Goal: Register for event/course

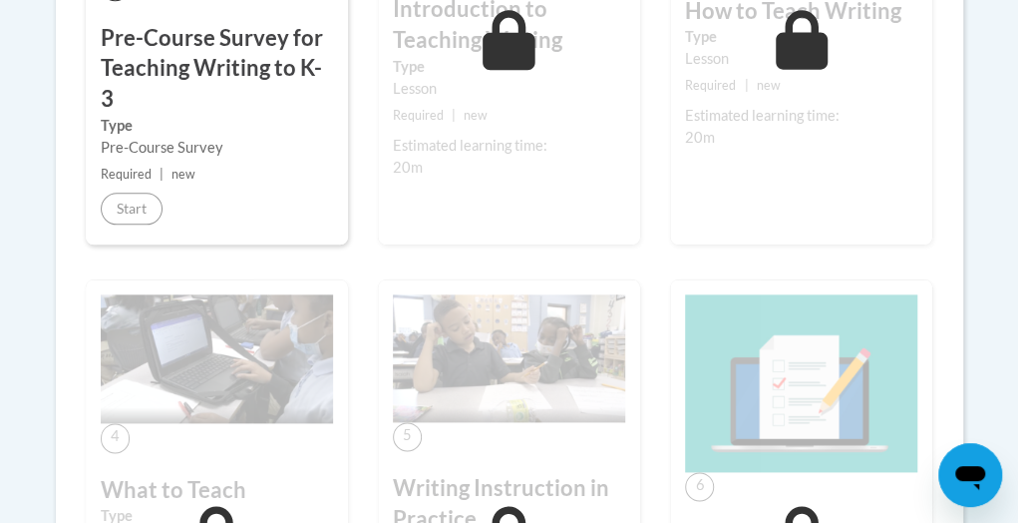
click at [199, 93] on div "1 Pre-Course Survey for Teaching Writing to K-3 Type Pre-Course Survey Required…" at bounding box center [217, 23] width 262 height 444
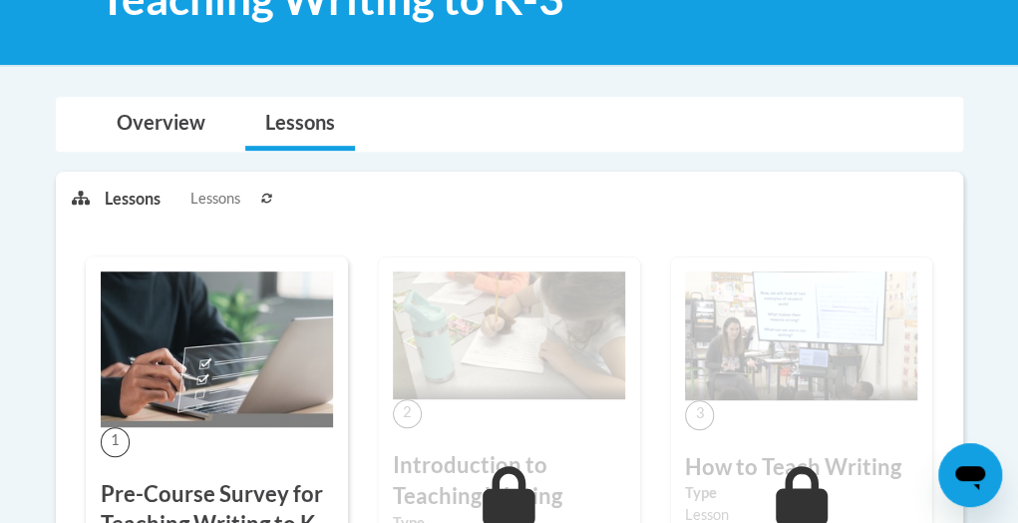
scroll to position [329, 0]
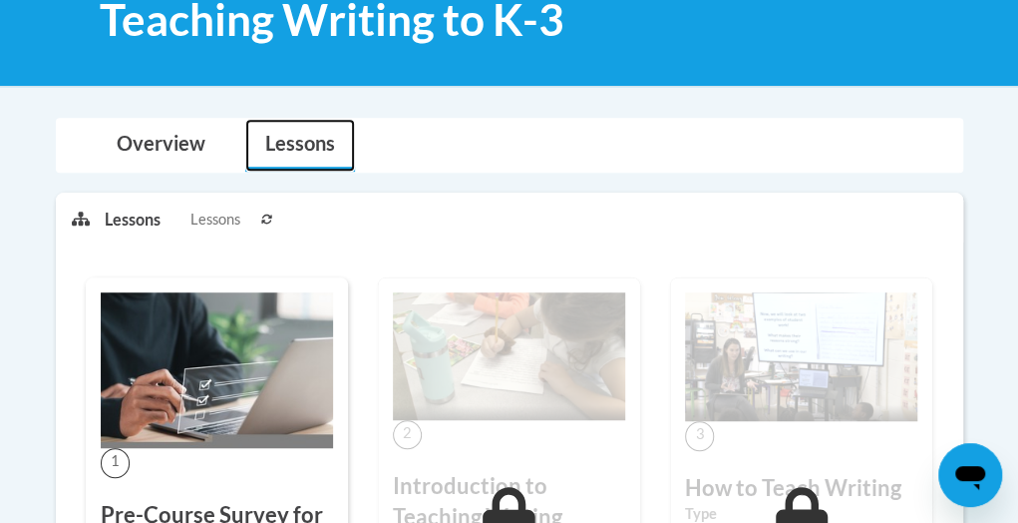
click at [279, 160] on link "Lessons" at bounding box center [300, 145] width 110 height 53
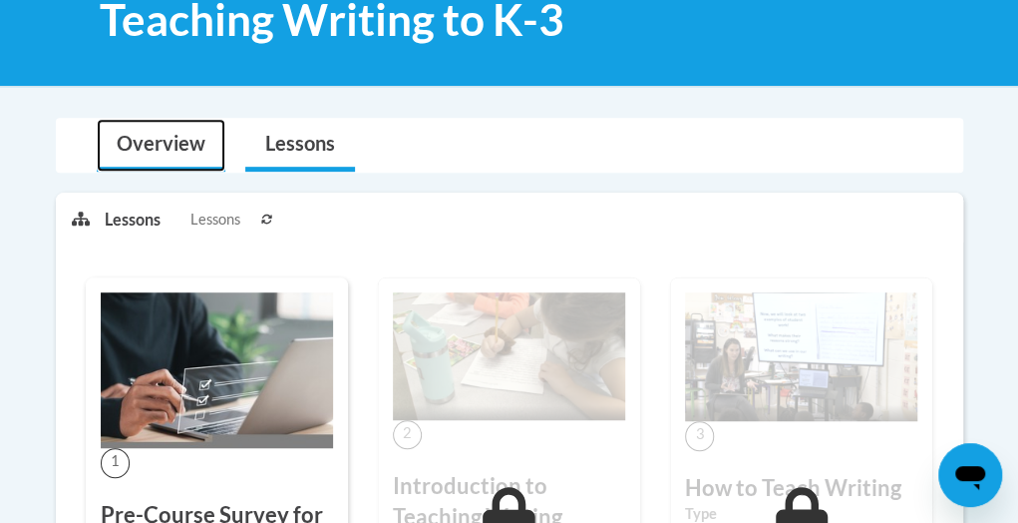
click at [185, 149] on link "Overview" at bounding box center [161, 145] width 129 height 53
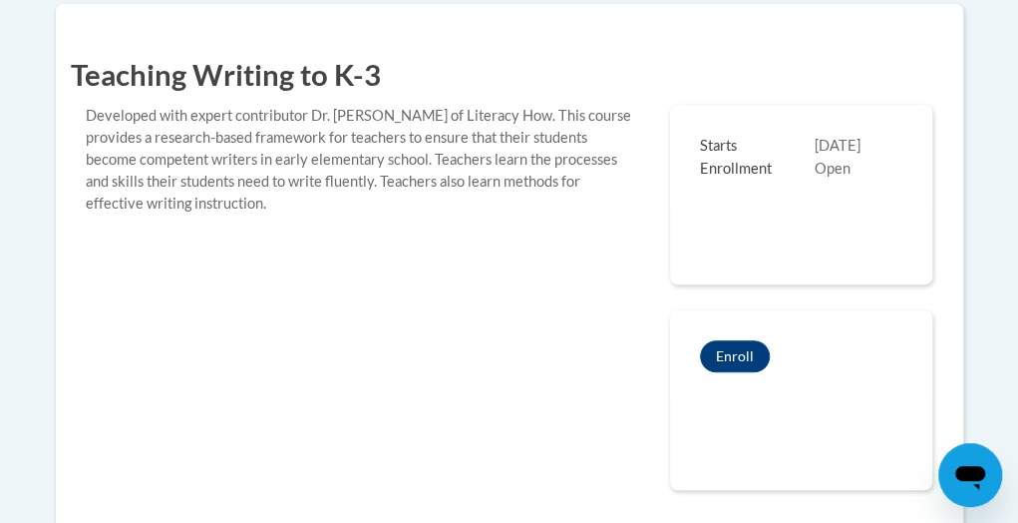
scroll to position [560, 0]
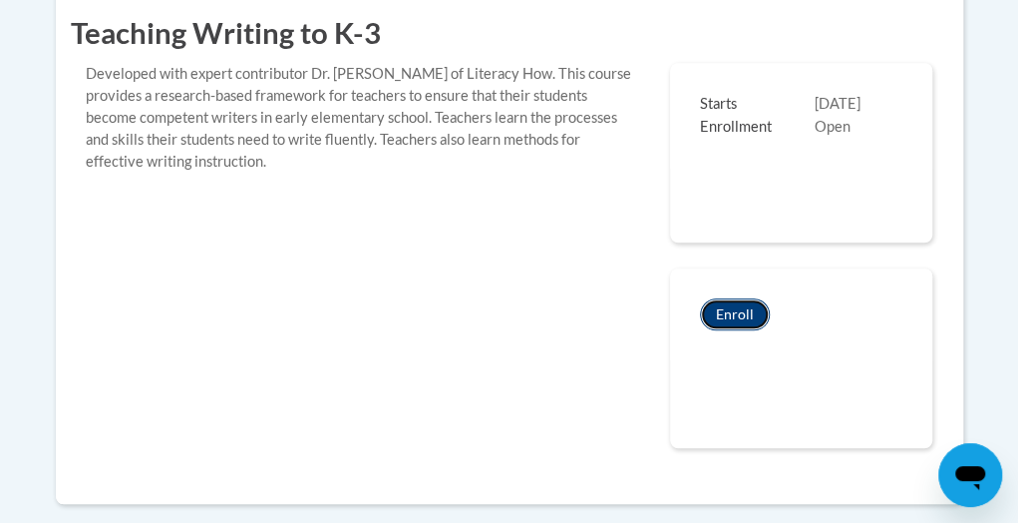
click at [739, 316] on button "Enroll" at bounding box center [735, 314] width 70 height 32
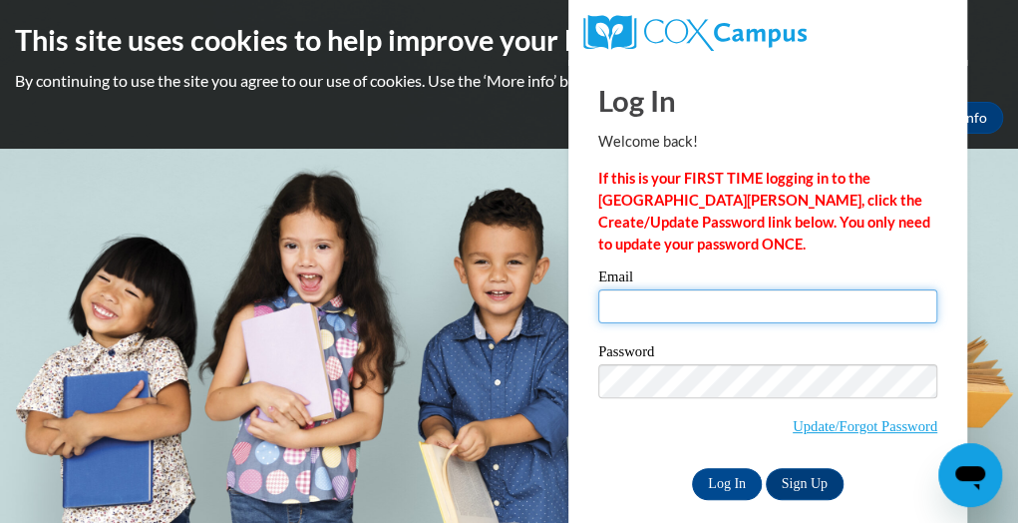
click at [710, 304] on input "Email" at bounding box center [767, 306] width 339 height 34
type input "[PERSON_NAME][EMAIL_ADDRESS][PERSON_NAME][DOMAIN_NAME]"
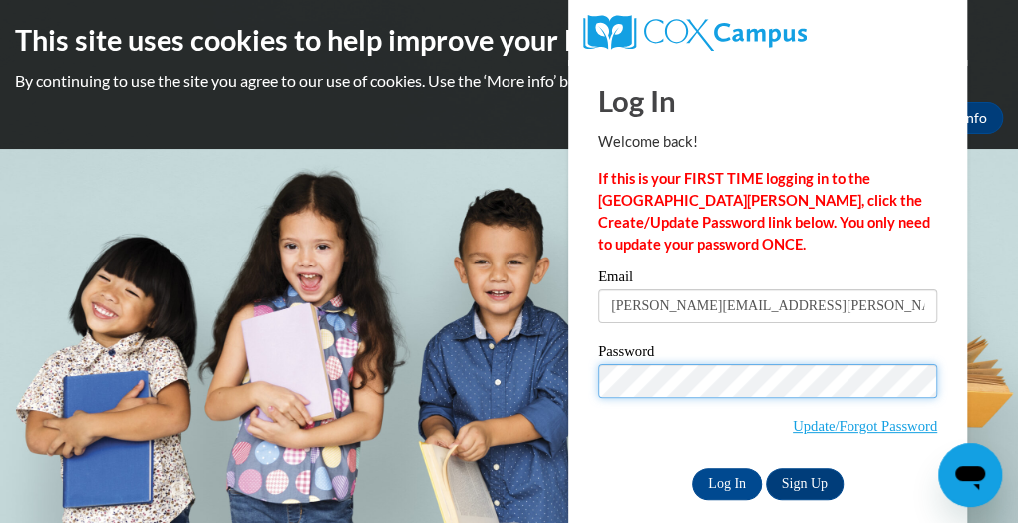
click at [692, 468] on input "Log In" at bounding box center [727, 484] width 70 height 32
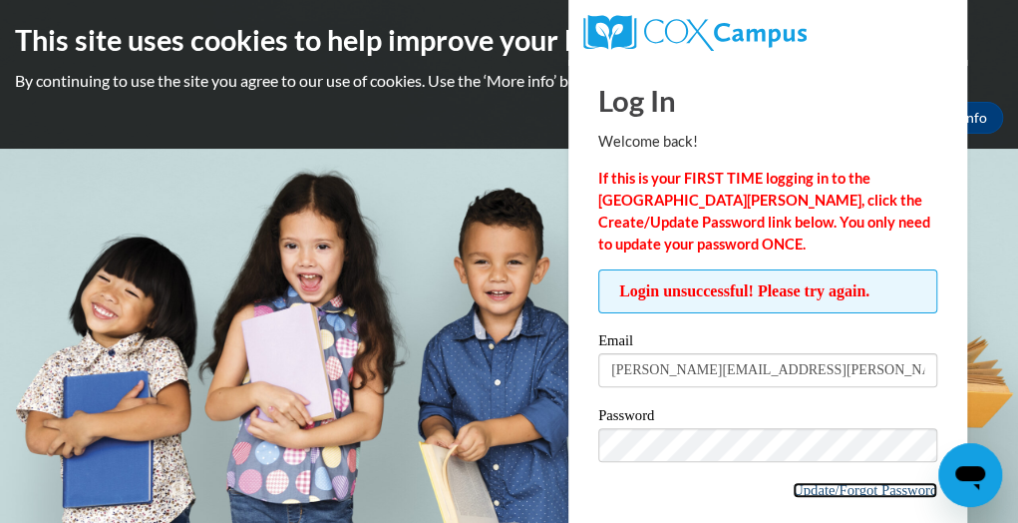
click at [858, 489] on link "Update/Forgot Password" at bounding box center [865, 490] width 145 height 16
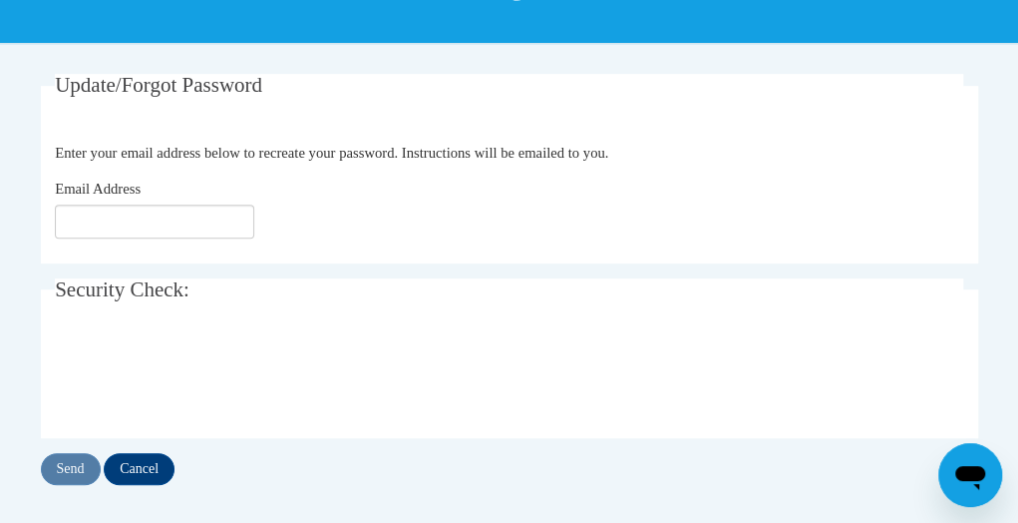
scroll to position [327, 0]
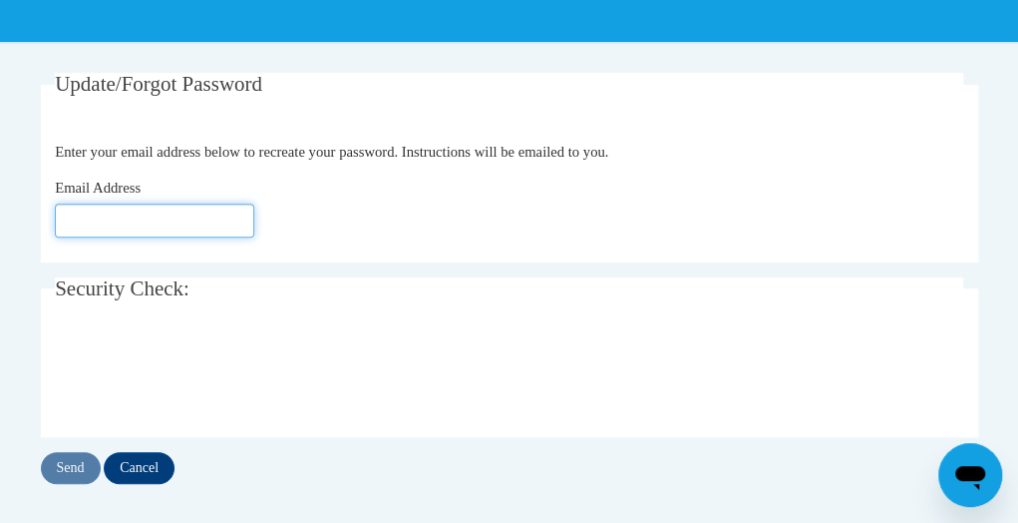
click at [224, 218] on input "Email Address" at bounding box center [154, 220] width 199 height 34
type input "[EMAIL_ADDRESS][DOMAIN_NAME]"
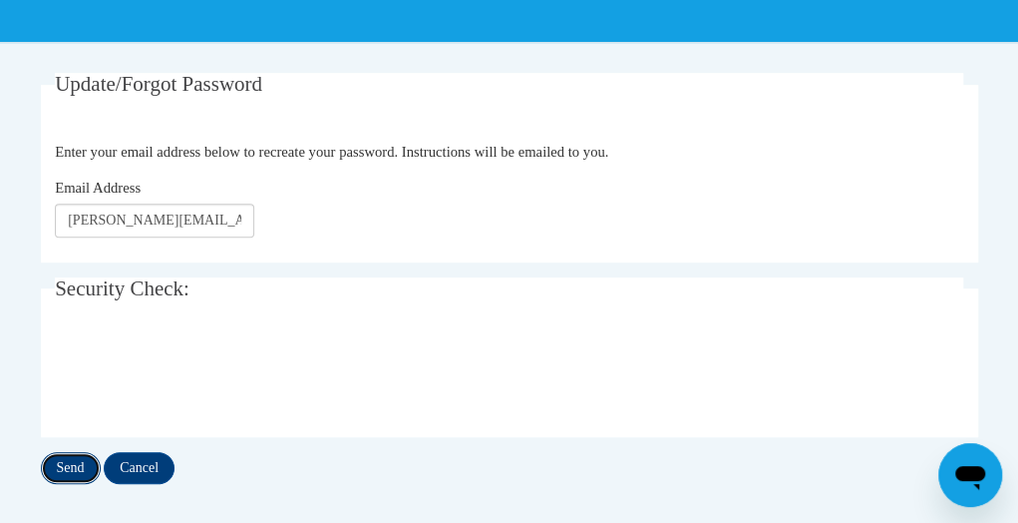
click at [78, 464] on input "Send" at bounding box center [71, 468] width 60 height 32
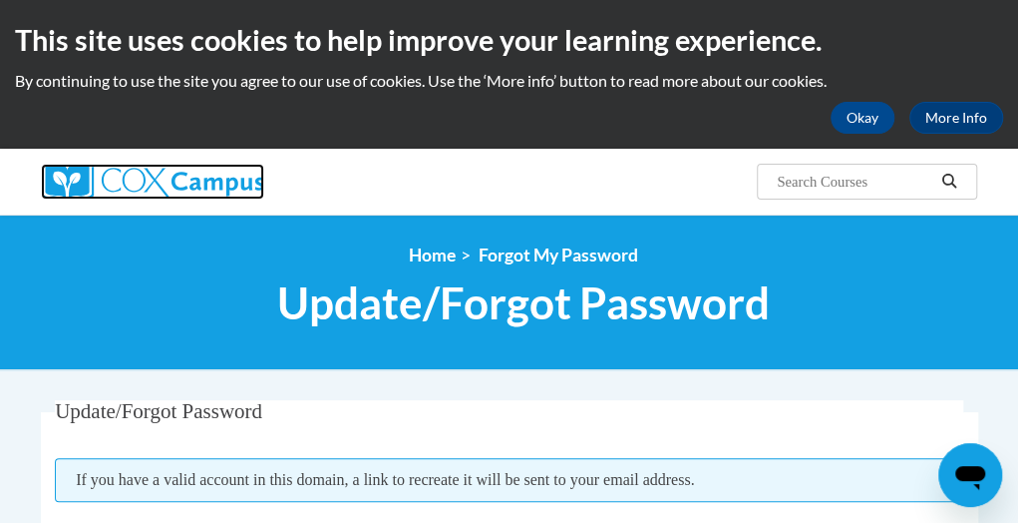
click at [217, 192] on img at bounding box center [152, 182] width 223 height 36
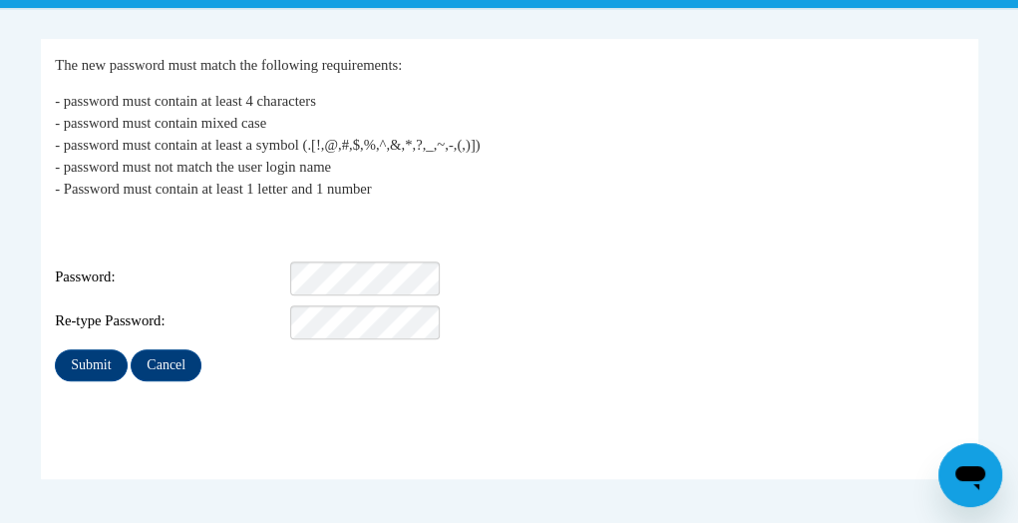
scroll to position [362, 0]
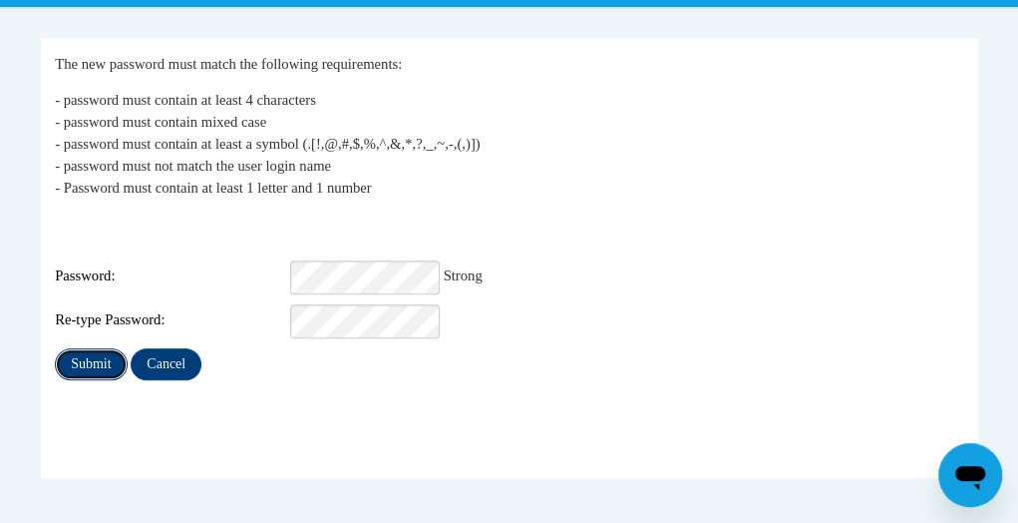
click at [104, 348] on input "Submit" at bounding box center [91, 364] width 72 height 32
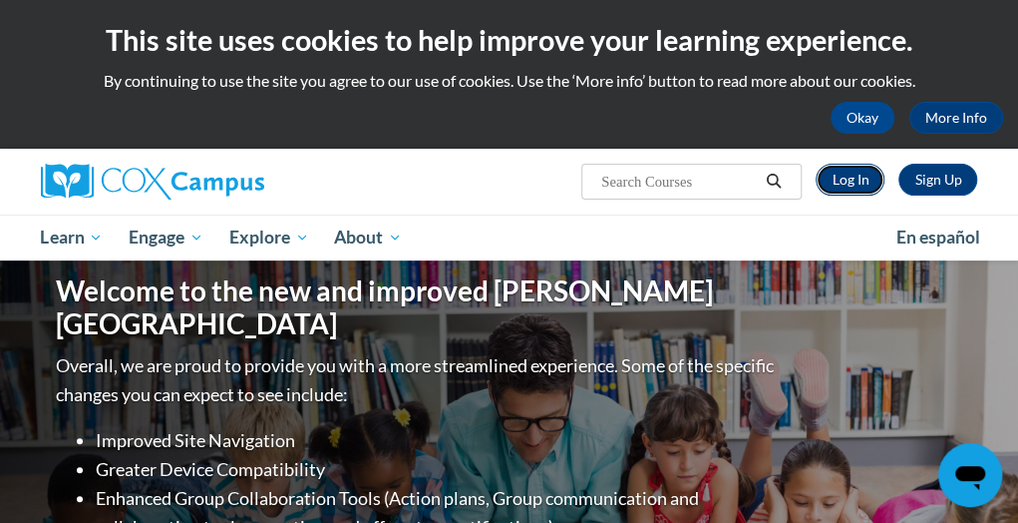
click at [860, 165] on link "Log In" at bounding box center [850, 180] width 69 height 32
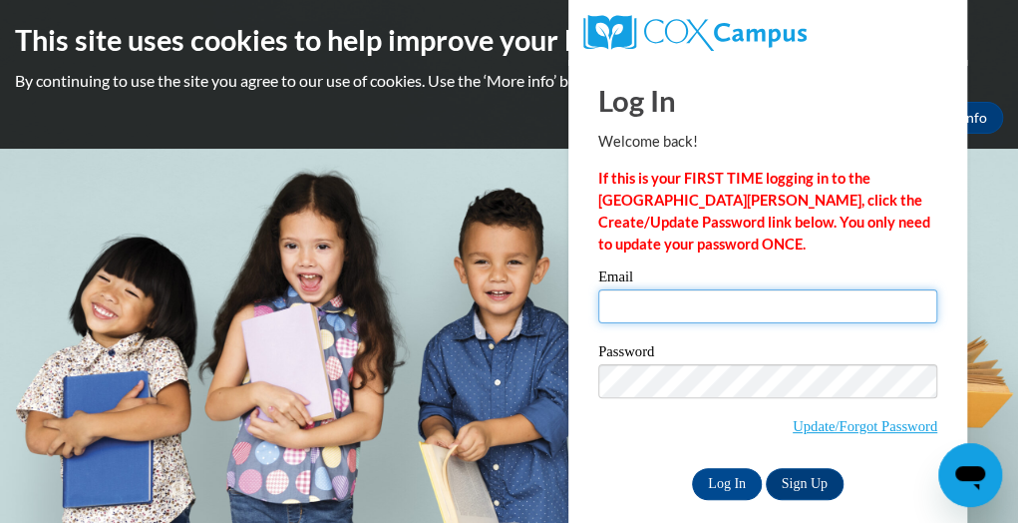
click at [700, 297] on input "Email" at bounding box center [767, 306] width 339 height 34
type input "[PERSON_NAME][EMAIL_ADDRESS][PERSON_NAME][DOMAIN_NAME]"
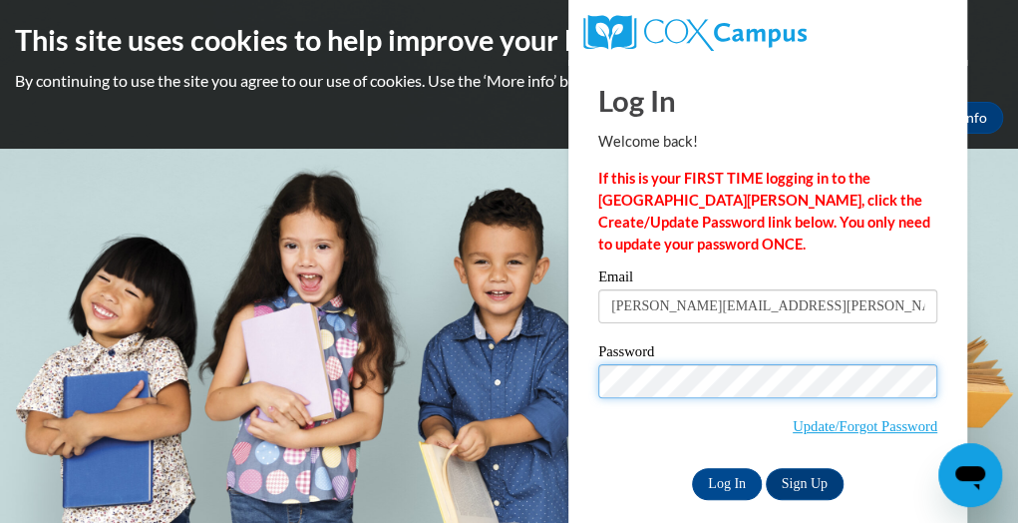
click at [692, 468] on input "Log In" at bounding box center [727, 484] width 70 height 32
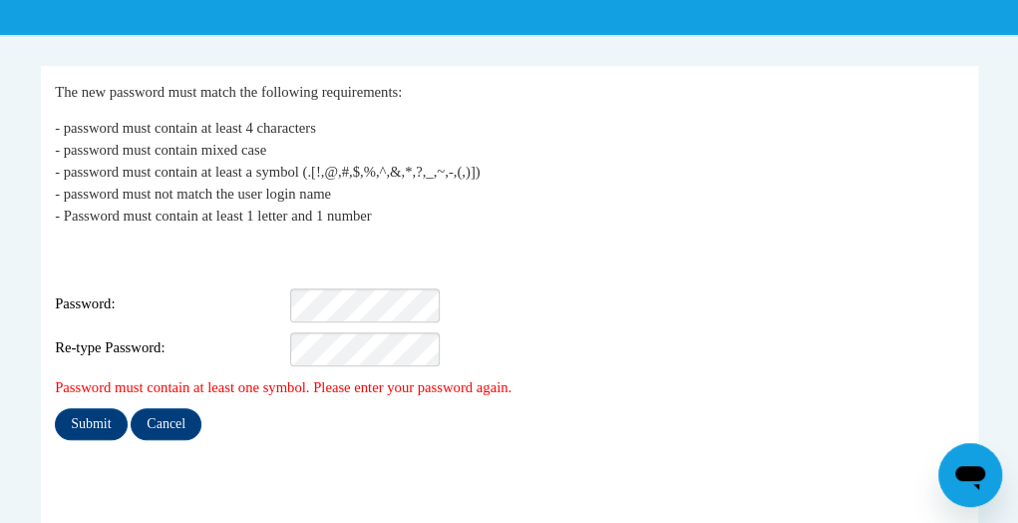
scroll to position [335, 0]
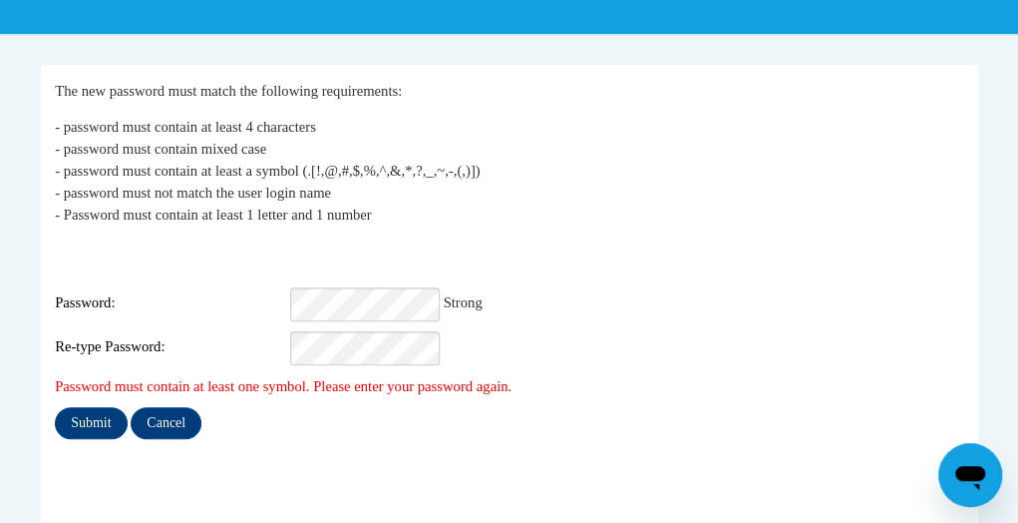
click at [375, 314] on div "Login: [PERSON_NAME][EMAIL_ADDRESS][DOMAIN_NAME] Password: Strong Re-type Passw…" at bounding box center [509, 302] width 909 height 125
click at [110, 407] on input "Submit" at bounding box center [91, 423] width 72 height 32
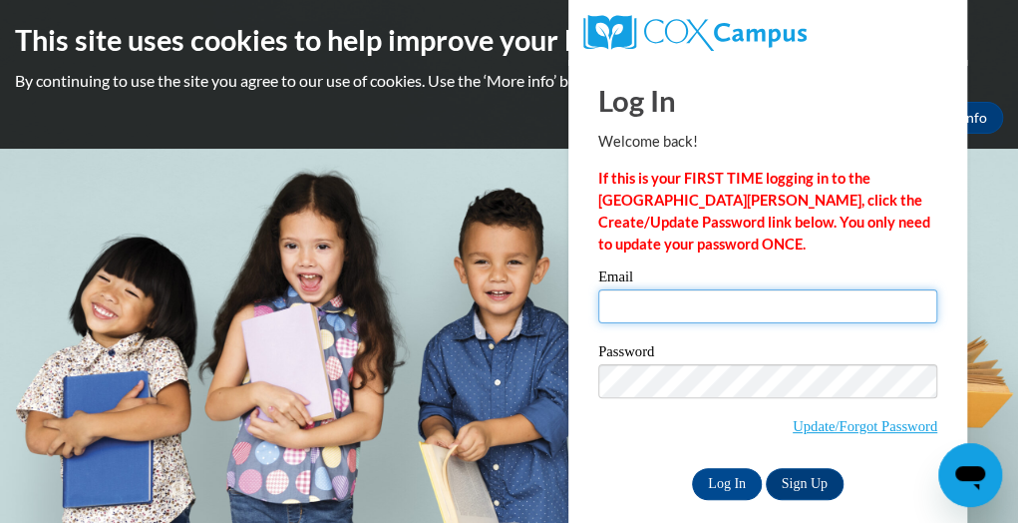
click at [685, 312] on input "Email" at bounding box center [767, 306] width 339 height 34
type input "[PERSON_NAME][EMAIL_ADDRESS][PERSON_NAME][DOMAIN_NAME]"
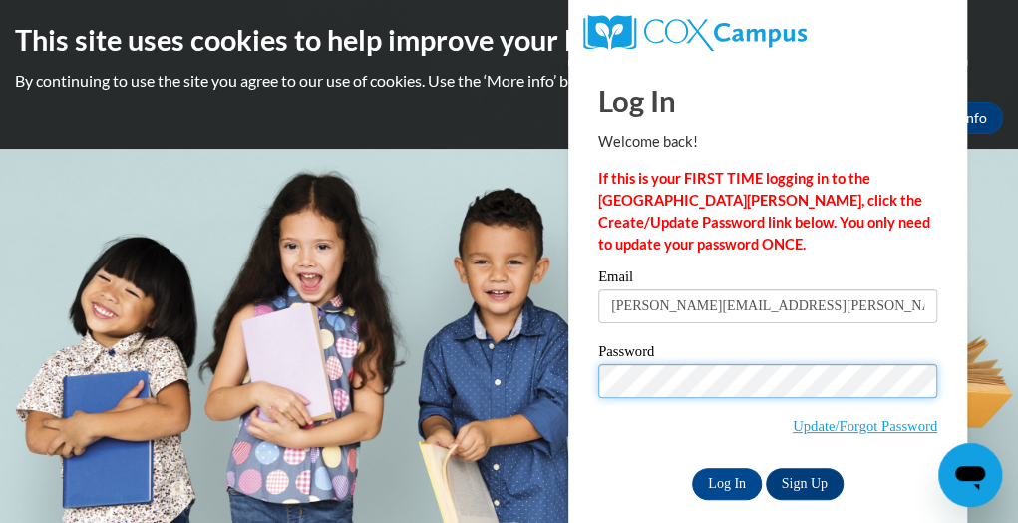
click at [692, 468] on input "Log In" at bounding box center [727, 484] width 70 height 32
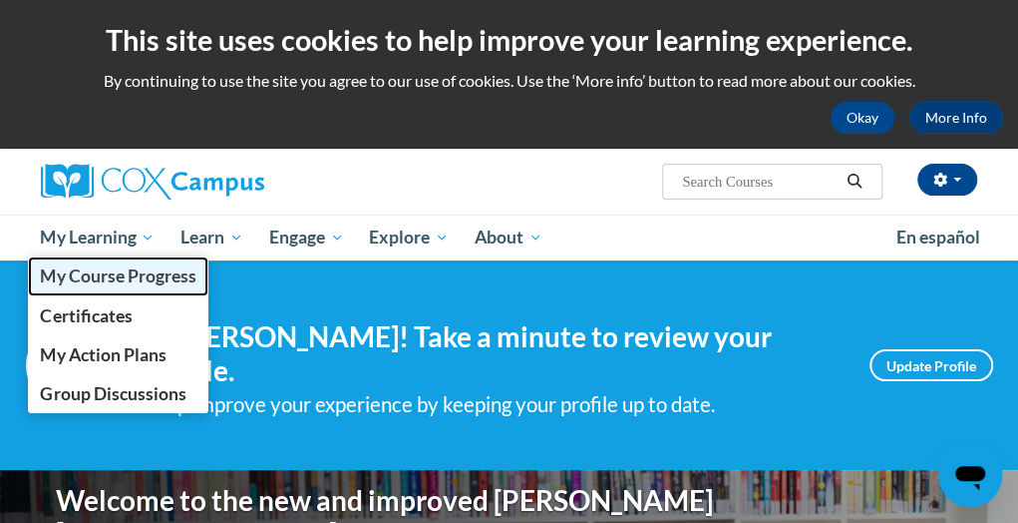
click at [106, 267] on span "My Course Progress" at bounding box center [118, 275] width 156 height 21
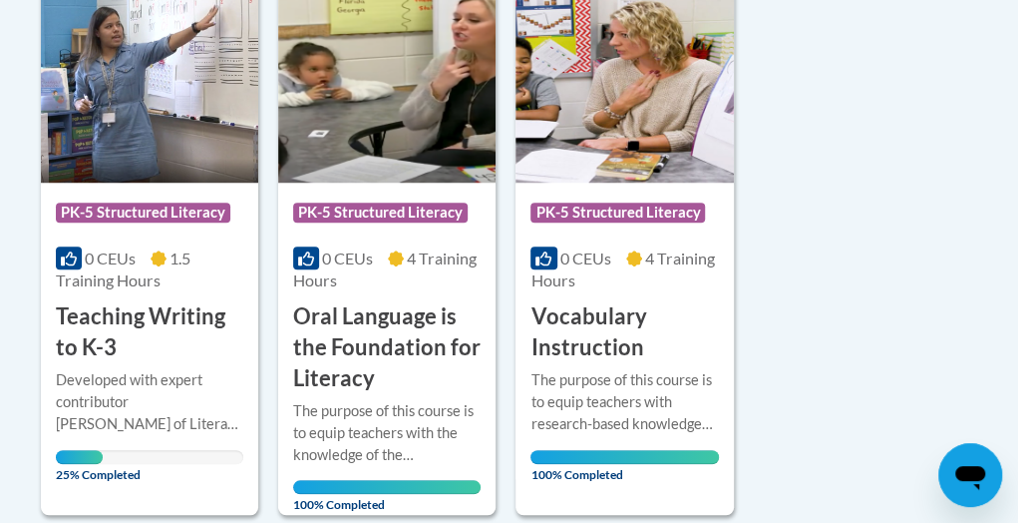
scroll to position [534, 0]
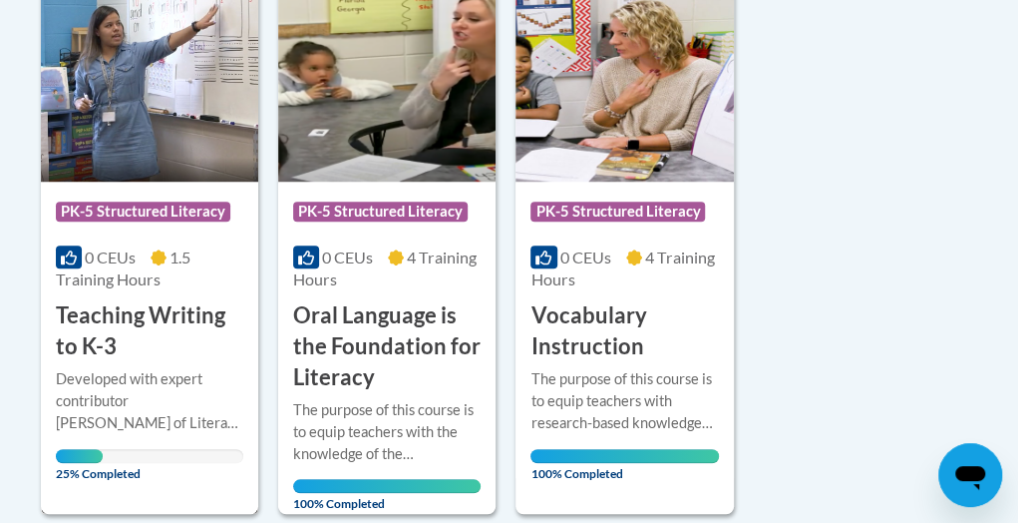
click at [146, 321] on h3 "Teaching Writing to K-3" at bounding box center [150, 331] width 188 height 62
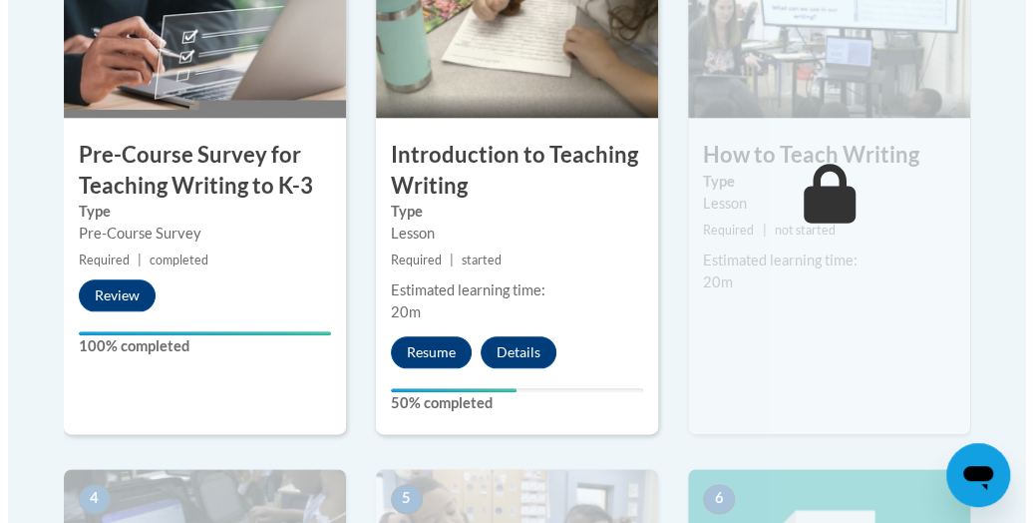
scroll to position [753, 0]
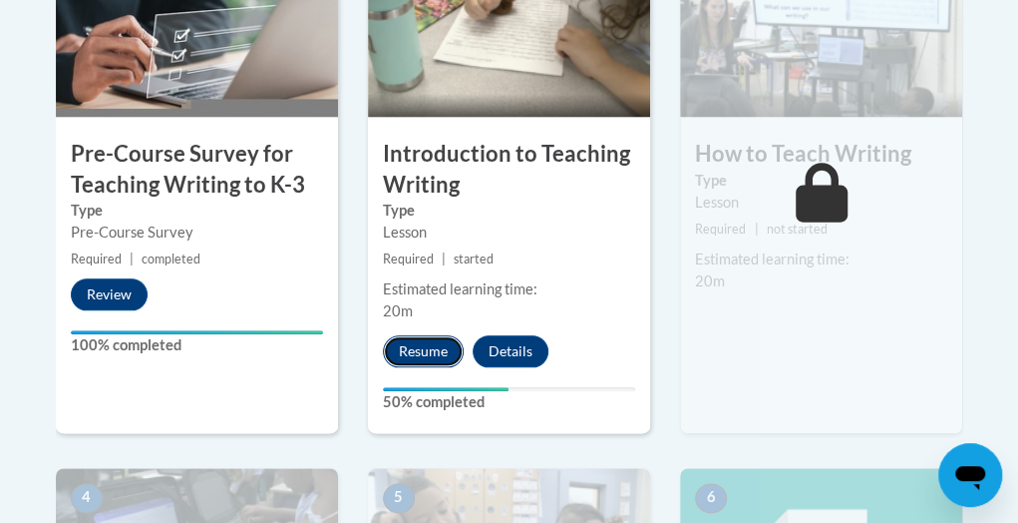
click at [413, 352] on button "Resume" at bounding box center [423, 351] width 81 height 32
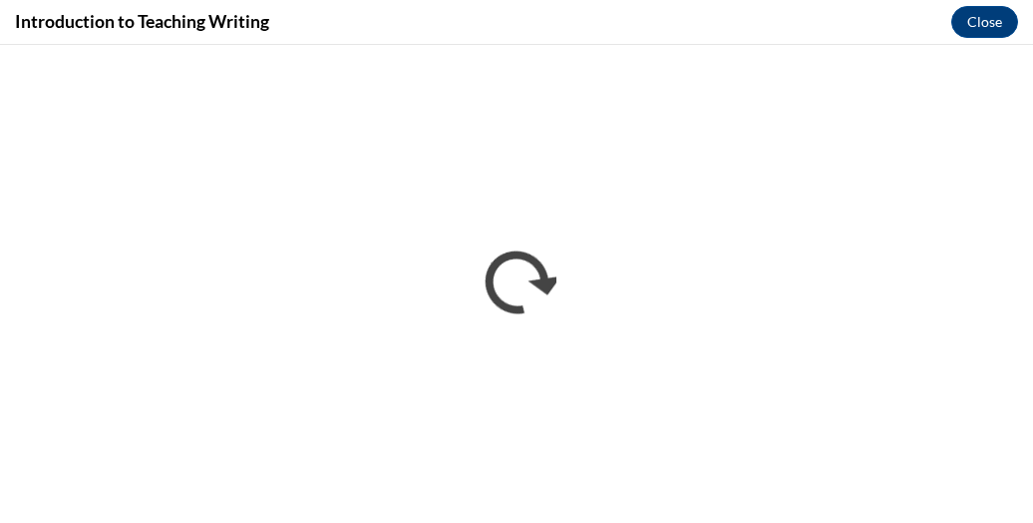
scroll to position [0, 0]
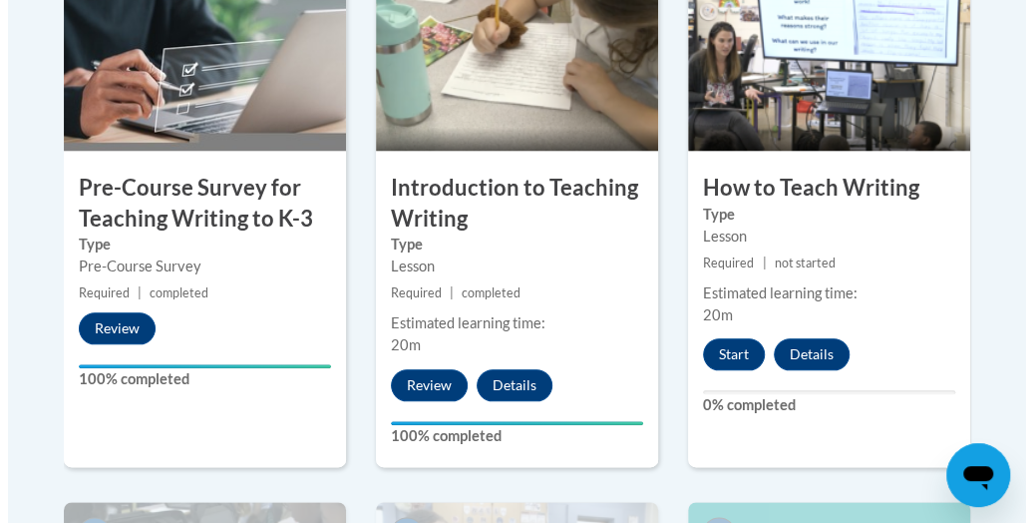
scroll to position [720, 0]
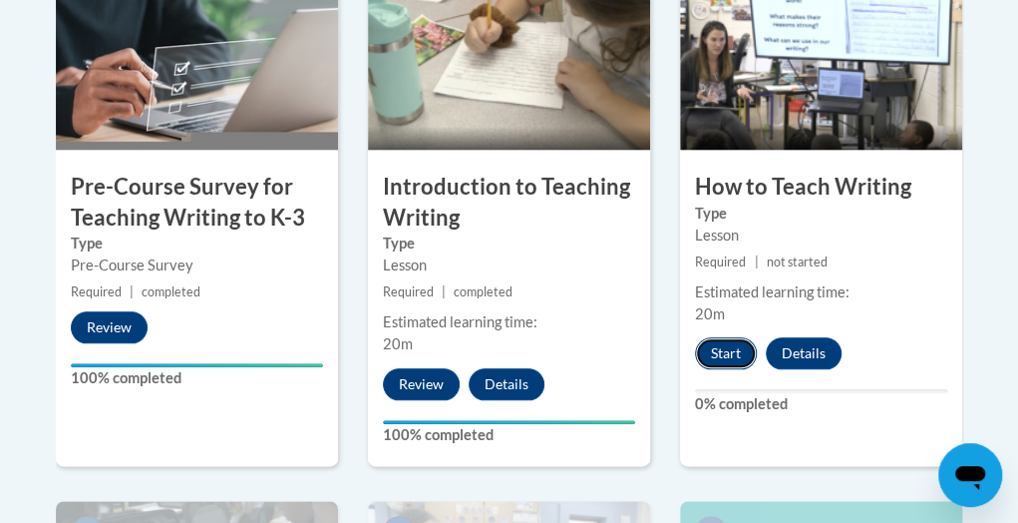
click at [729, 340] on button "Start" at bounding box center [726, 353] width 62 height 32
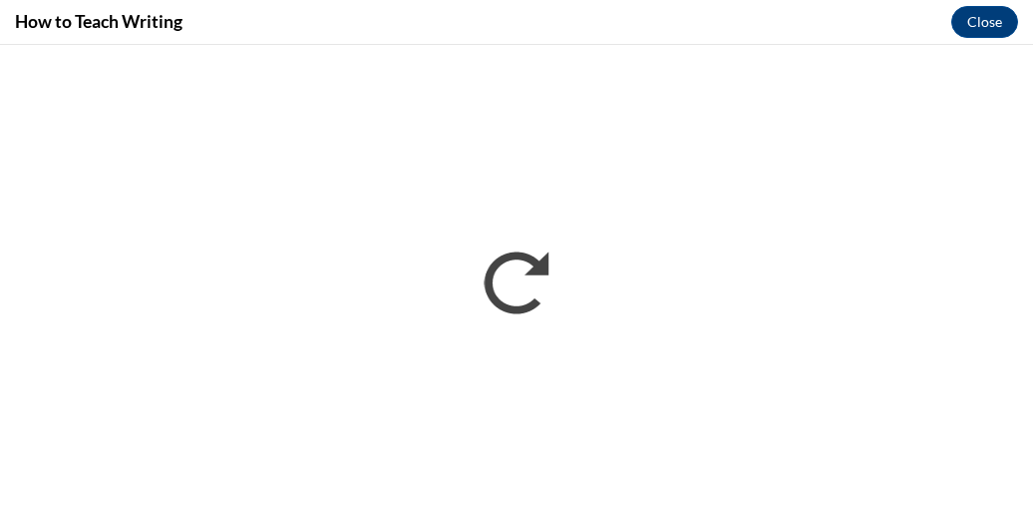
scroll to position [0, 0]
